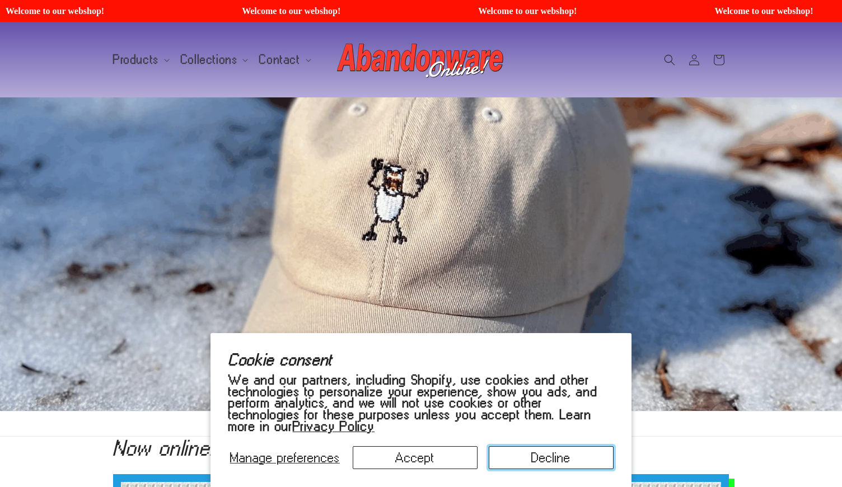
click at [528, 457] on button "Decline" at bounding box center [551, 457] width 125 height 23
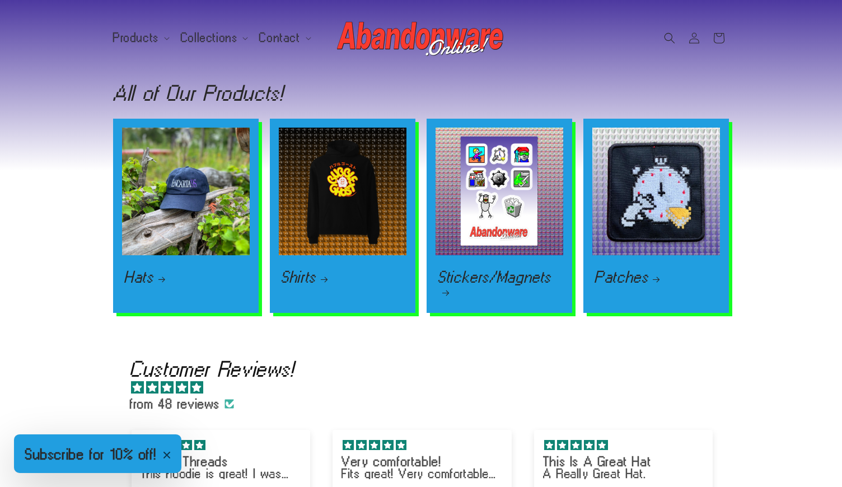
scroll to position [1529, 0]
click at [232, 39] on span "Collections" at bounding box center [209, 37] width 57 height 10
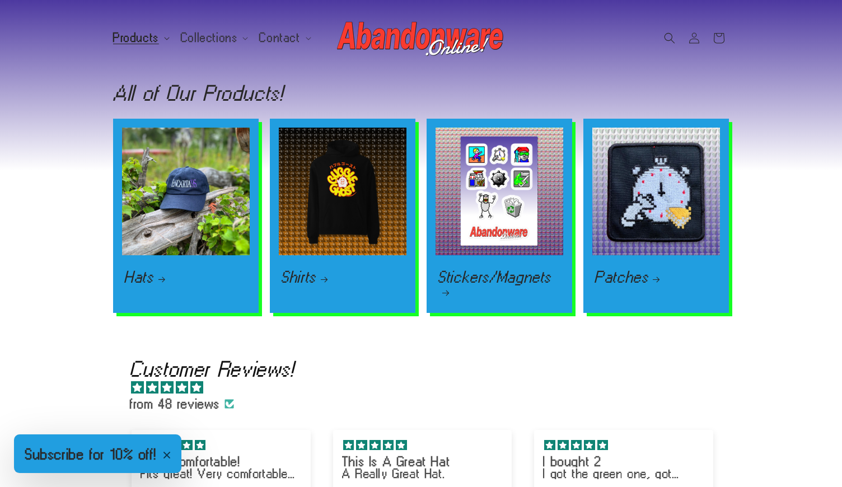
click at [154, 34] on span "Products" at bounding box center [136, 37] width 46 height 10
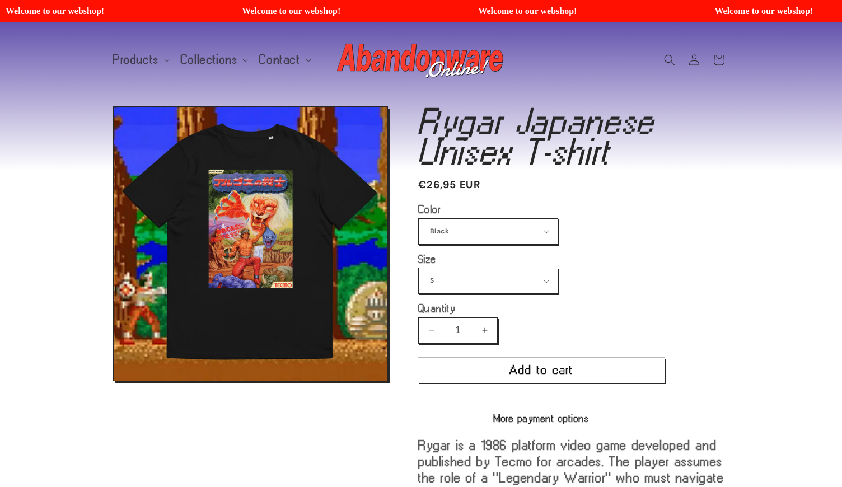
click at [444, 120] on h1 "Rygar Japanese Unisex T-shirt" at bounding box center [573, 136] width 311 height 60
click at [419, 268] on select "S M L XL 2XL" at bounding box center [488, 280] width 139 height 25
select select "XL"
click option "XL" at bounding box center [0, 0] width 0 height 0
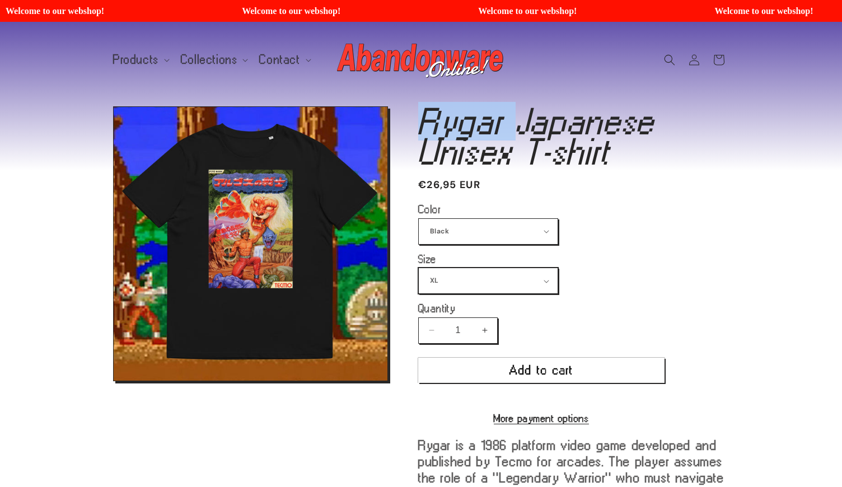
type input "https://abandonware.online/products/rygar-japanese-unisex-t-shirt?variant=50859…"
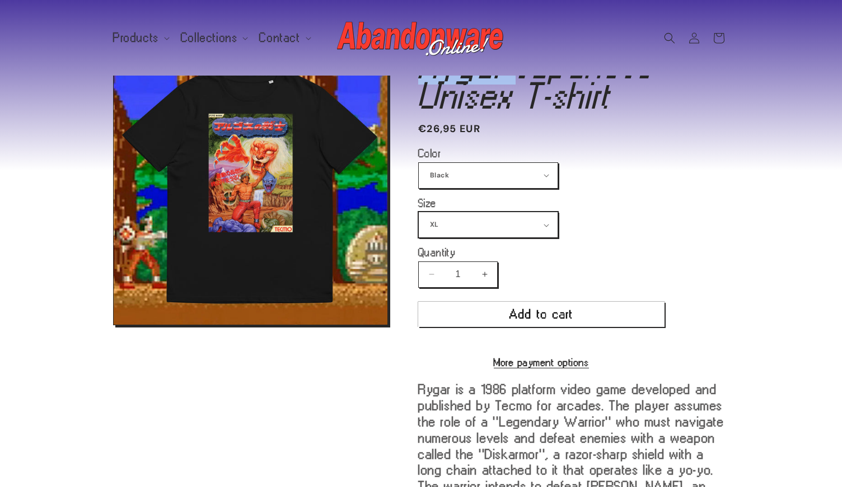
scroll to position [54, 0]
